Goal: Task Accomplishment & Management: Manage account settings

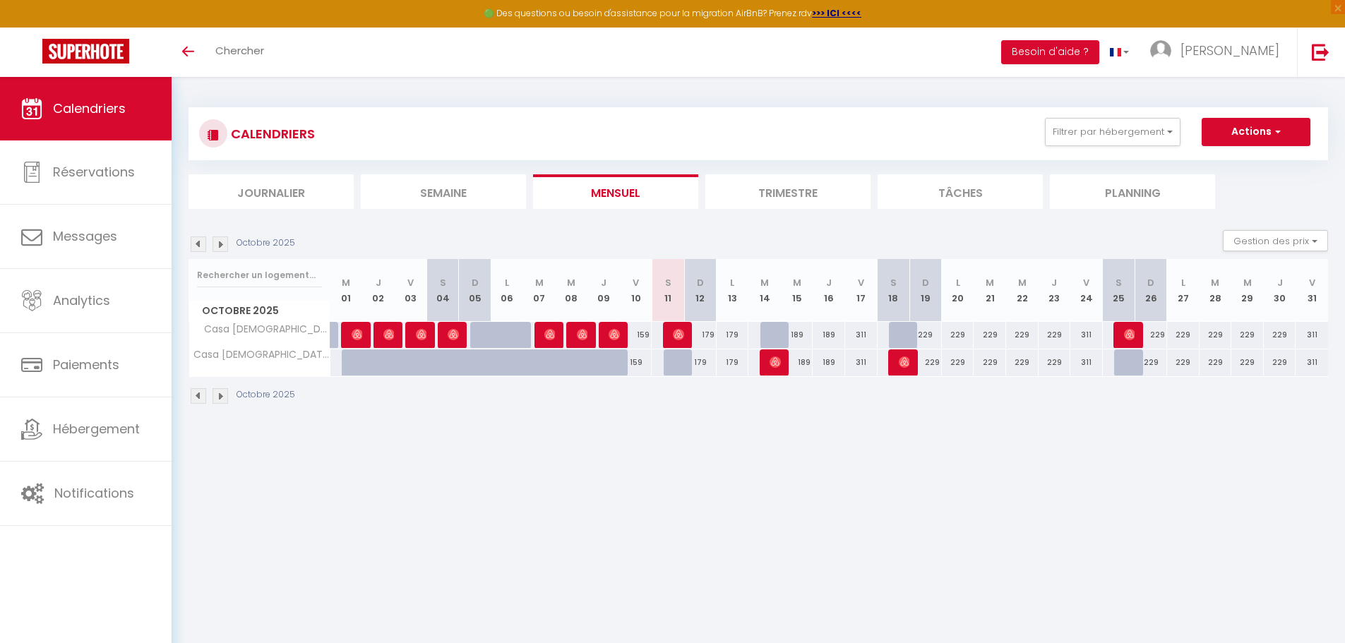
click at [697, 363] on div "179" at bounding box center [700, 362] width 32 height 26
type input "179"
type input "Dim 12 Octobre 2025"
type input "Lun 13 Octobre 2025"
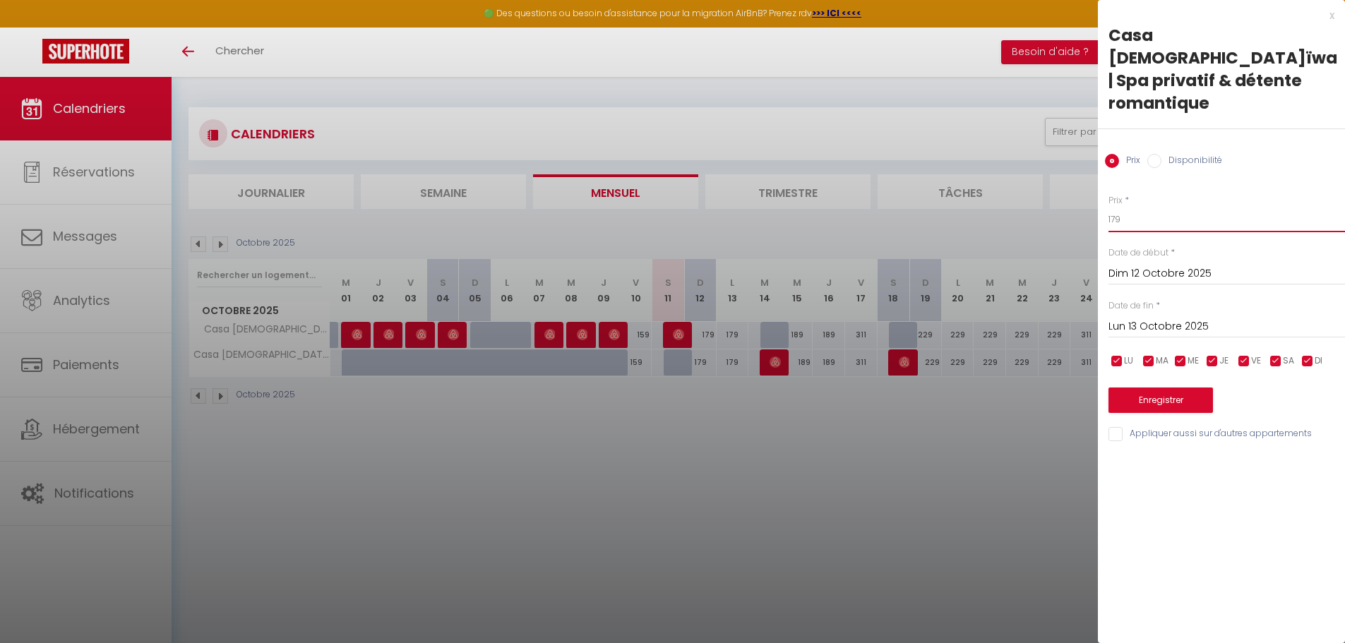
drag, startPoint x: 1149, startPoint y: 195, endPoint x: 1050, endPoint y: 195, distance: 99.5
click at [1050, 195] on body "🟢 Des questions ou besoin d'assistance pour la migration AirBnB? Prenez rdv >>>…" at bounding box center [672, 398] width 1345 height 643
type input "169"
click at [1135, 387] on button "Enregistrer" at bounding box center [1160, 399] width 104 height 25
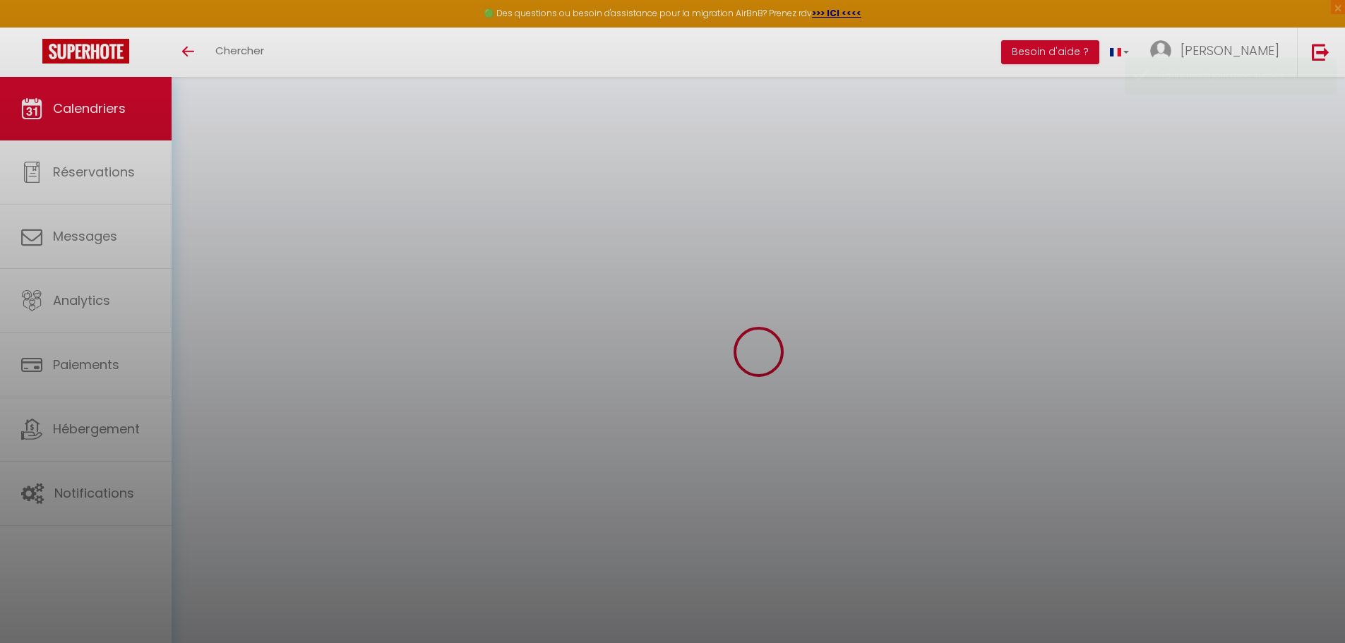
select select
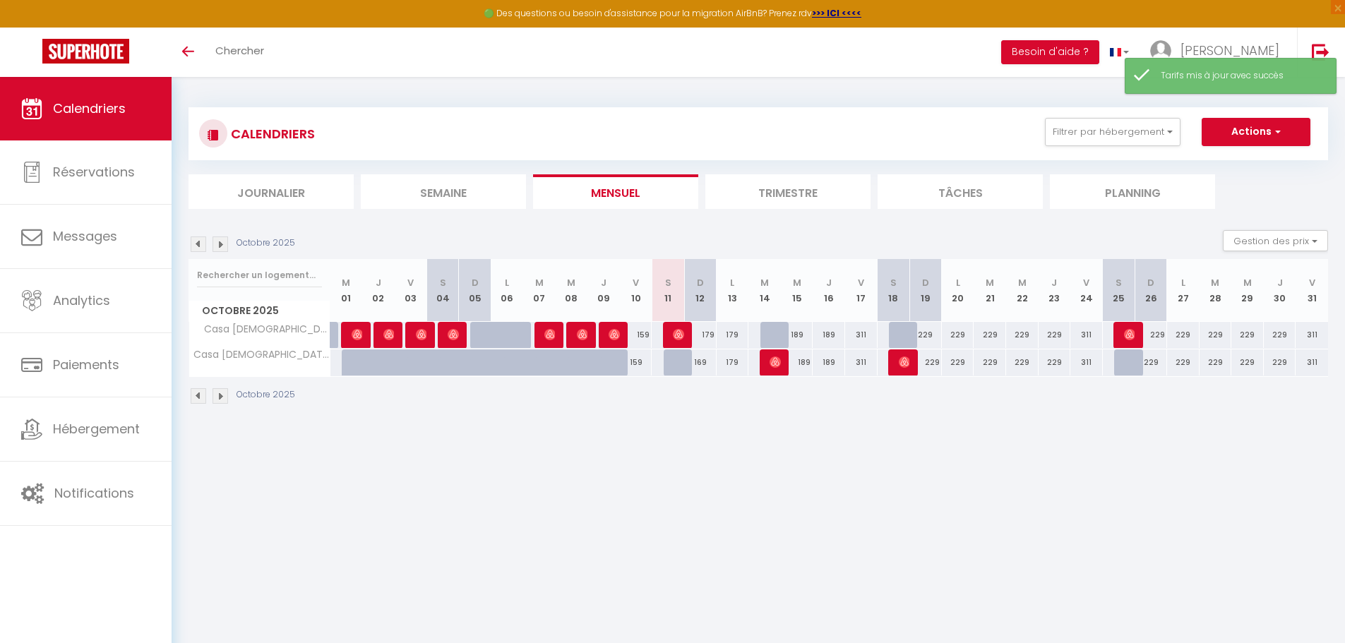
click at [710, 333] on div "179" at bounding box center [700, 335] width 32 height 26
select select
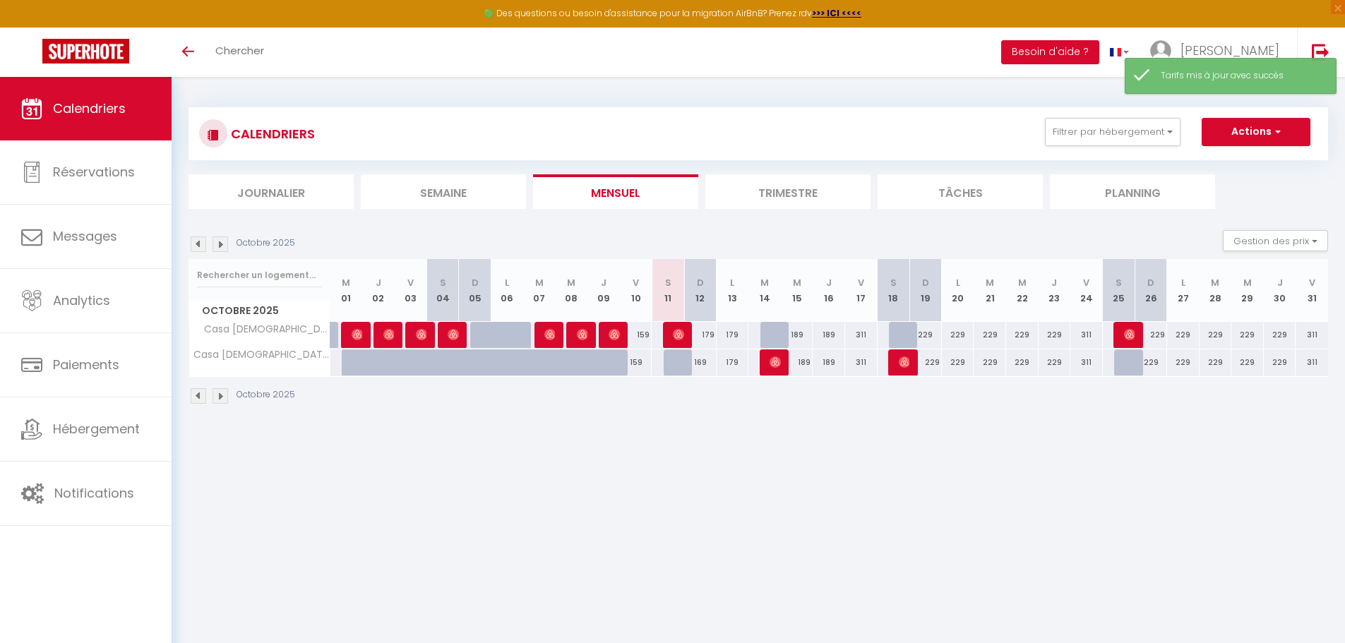
select select
type input "179"
type input "Dim 12 Octobre 2025"
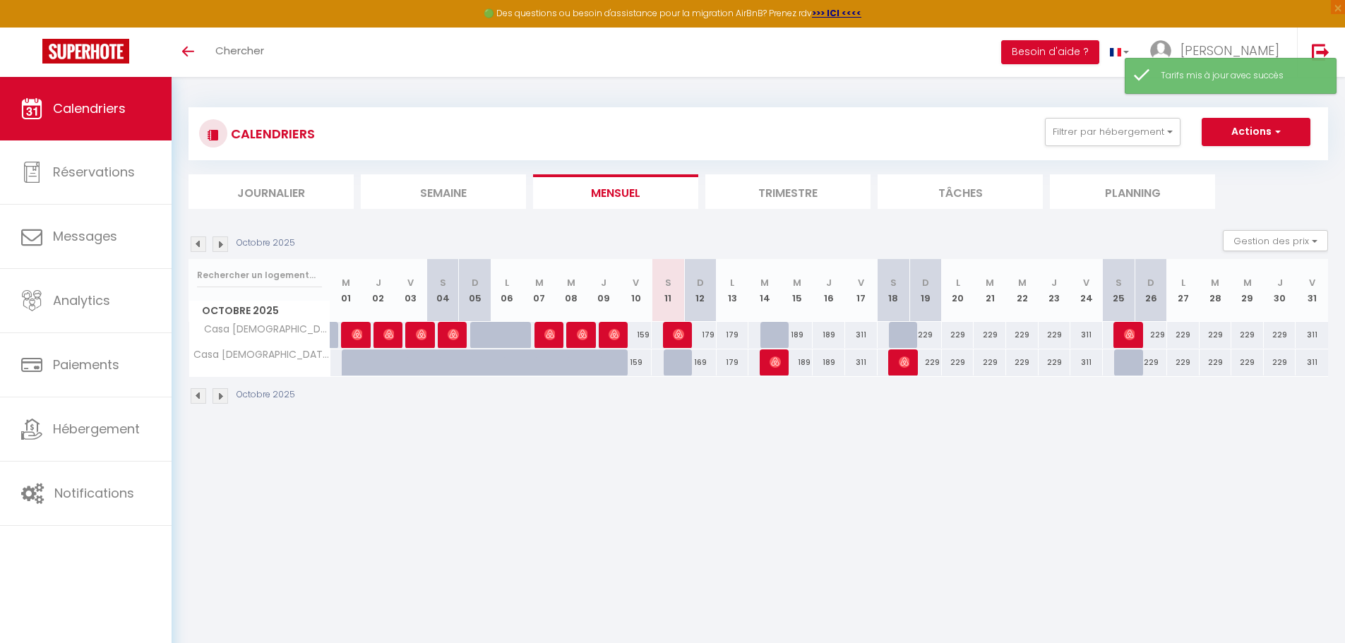
type input "Lun 13 Octobre 2025"
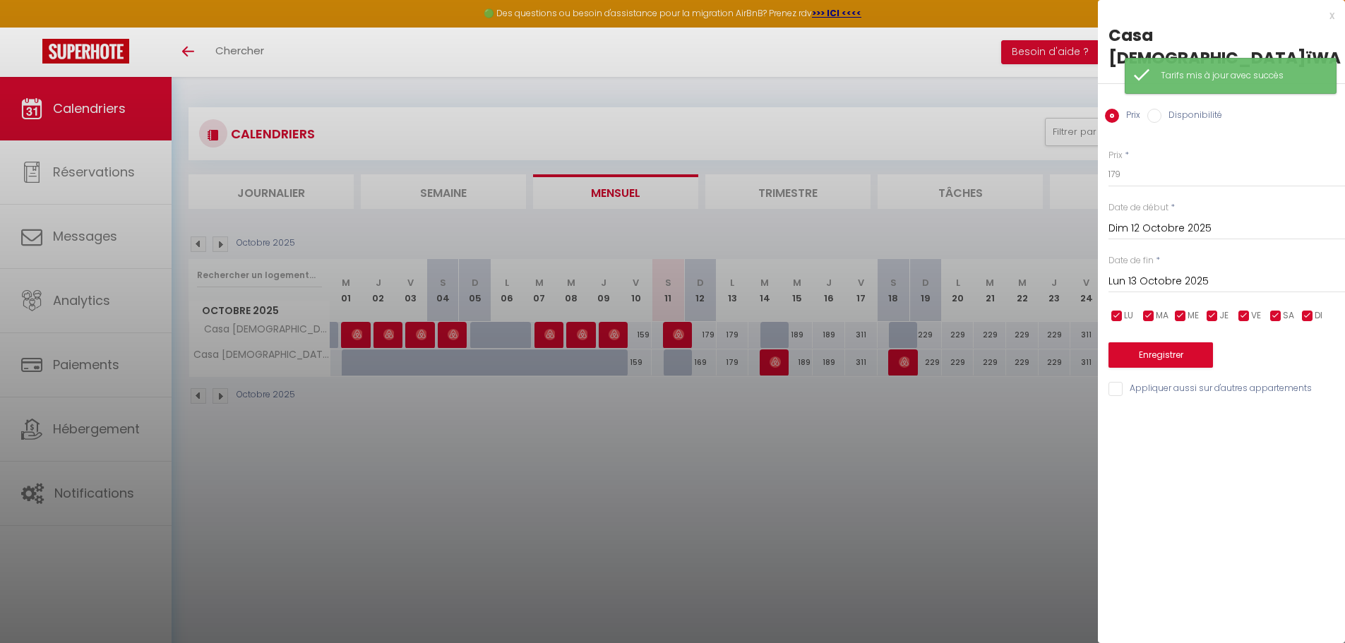
click at [825, 506] on div at bounding box center [672, 321] width 1345 height 643
select select
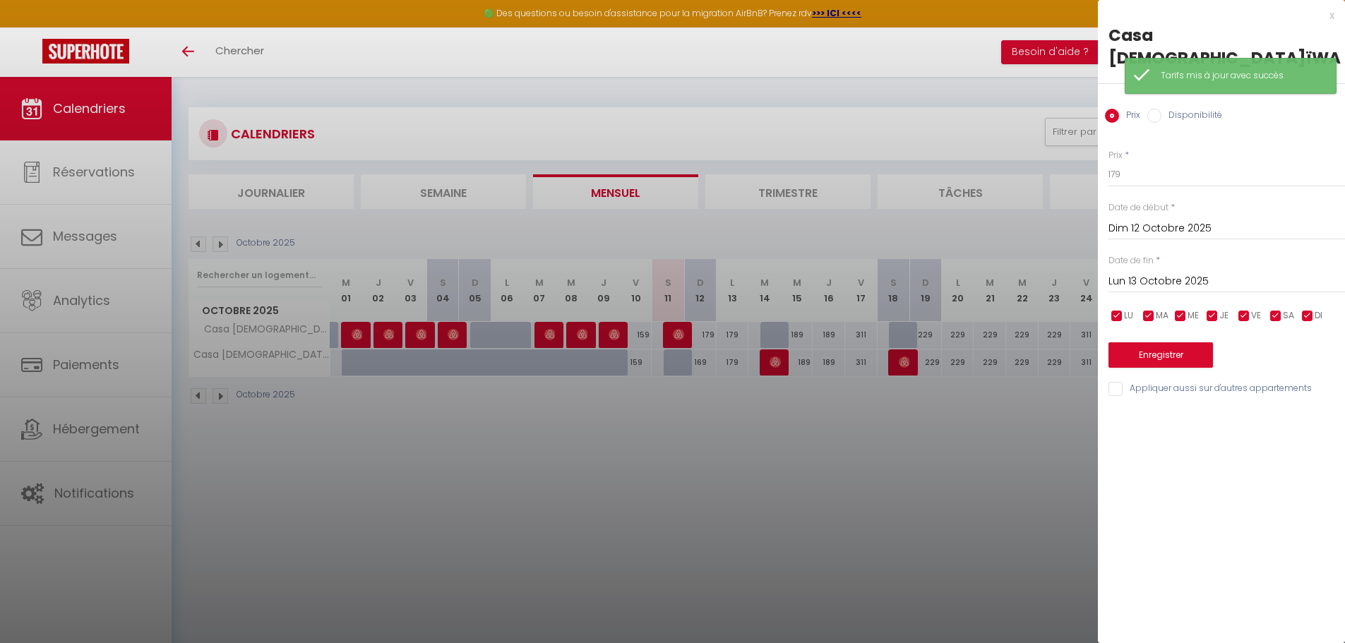
select select
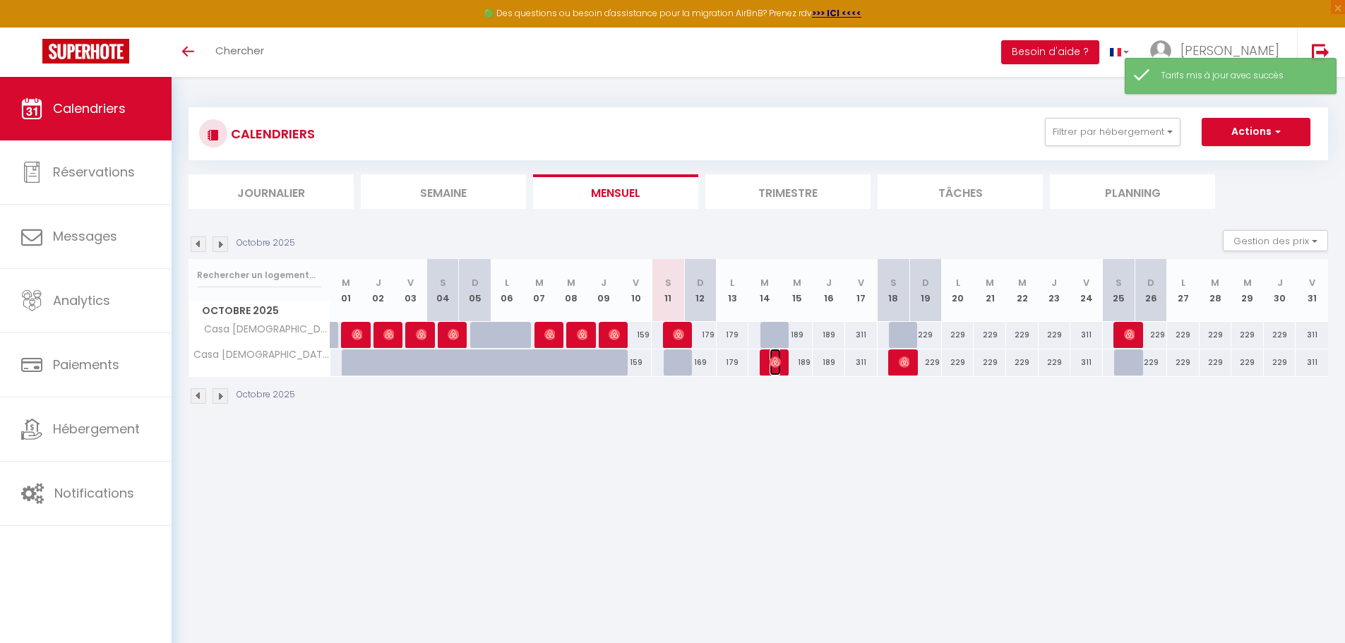
click at [774, 359] on img at bounding box center [774, 361] width 11 height 11
select select "OK"
select select "0"
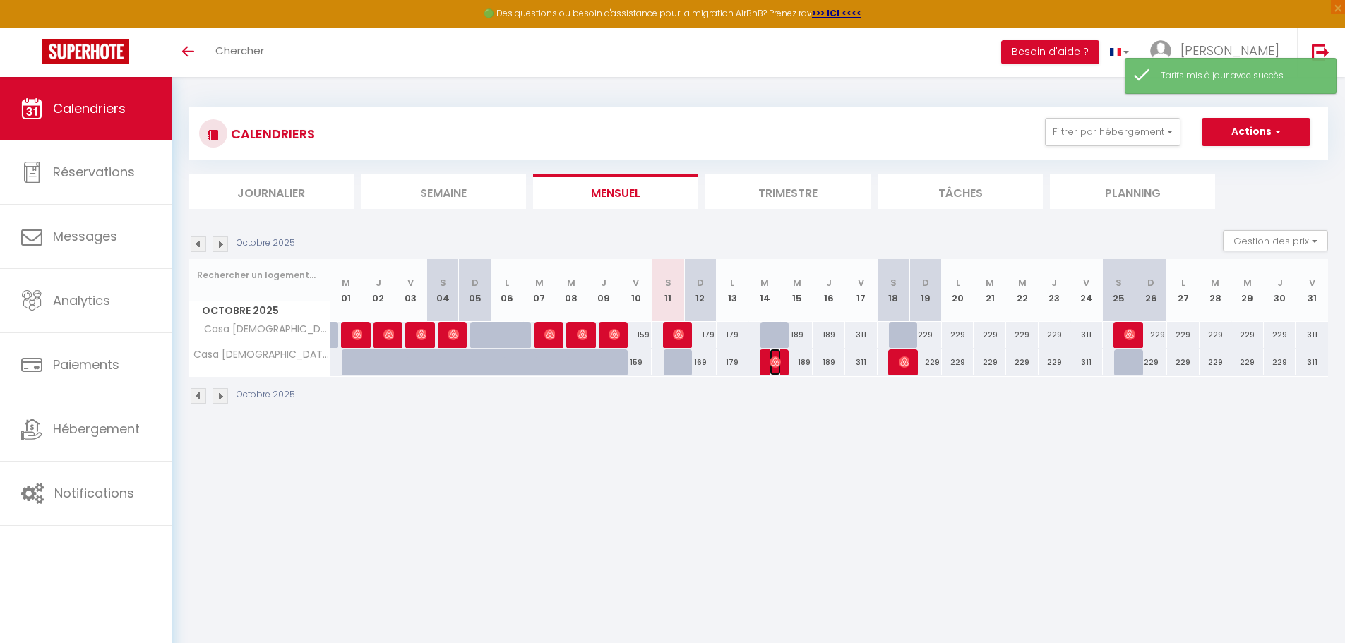
select select "1"
select select
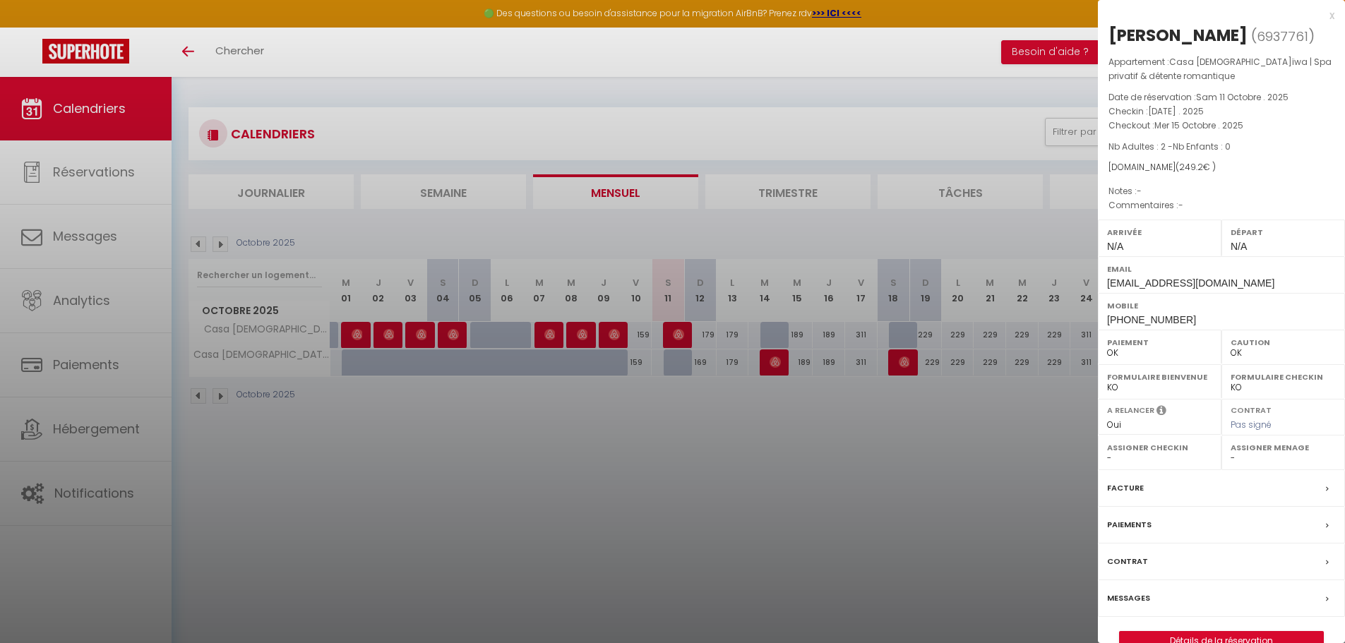
click at [797, 430] on div at bounding box center [672, 321] width 1345 height 643
